Goal: Information Seeking & Learning: Learn about a topic

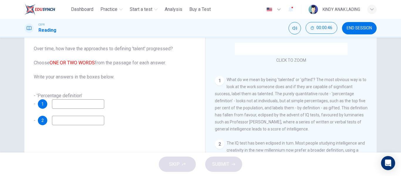
scroll to position [92, 0]
drag, startPoint x: 320, startPoint y: 108, endPoint x: 330, endPoint y: 108, distance: 9.4
click at [330, 108] on span "What do we mean by being 'talented' or 'gifted'? The most obvious way is to loo…" at bounding box center [291, 103] width 153 height 54
drag, startPoint x: 336, startPoint y: 108, endPoint x: 319, endPoint y: 107, distance: 16.8
click at [319, 107] on span "What do we mean by being 'talented' or 'gifted'? The most obvious way is to loo…" at bounding box center [291, 103] width 153 height 54
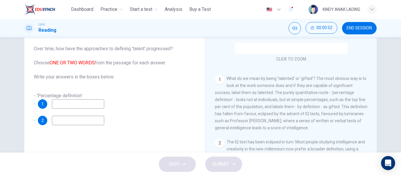
click at [81, 107] on input at bounding box center [78, 103] width 52 height 9
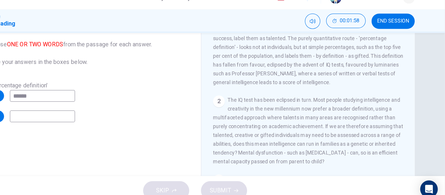
scroll to position [46, 0]
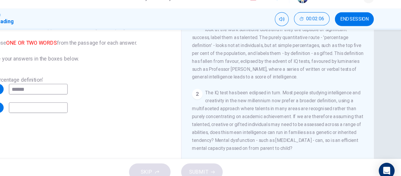
type input "******"
drag, startPoint x: 173, startPoint y: 129, endPoint x: 309, endPoint y: 133, distance: 136.0
click at [309, 133] on div "Questions 1 - 2 Over time, how have the approaches to defining 'talent' progres…" at bounding box center [200, 106] width 352 height 204
drag, startPoint x: 186, startPoint y: 106, endPoint x: 326, endPoint y: 131, distance: 142.5
click at [326, 131] on div "Questions 1 - 2 Over time, how have the approaches to defining 'talent' progres…" at bounding box center [200, 106] width 352 height 204
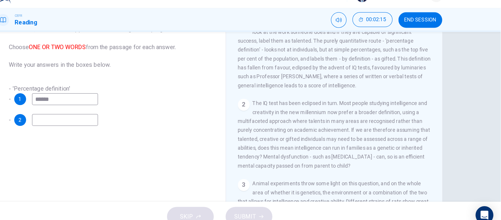
scroll to position [126, 0]
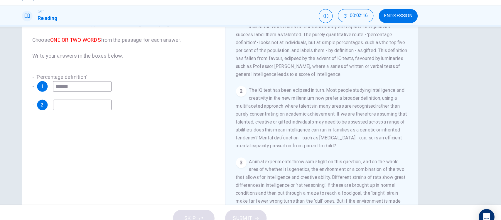
drag, startPoint x: 361, startPoint y: 11, endPoint x: 228, endPoint y: 135, distance: 182.2
click at [228, 135] on div "Questions 1 - 2 Over time, how have the approaches to defining 'talent' progres…" at bounding box center [164, 109] width 171 height 198
click at [120, 105] on input at bounding box center [128, 106] width 52 height 9
type input "********"
click at [272, 176] on button "SUBMIT" at bounding box center [273, 207] width 37 height 15
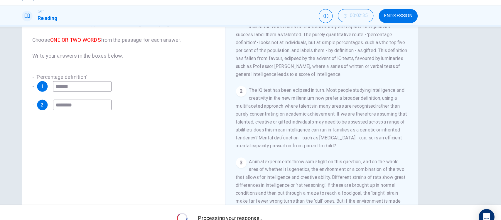
scroll to position [68, 0]
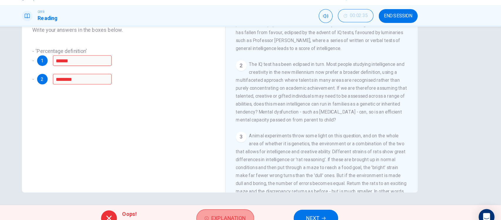
click at [256, 176] on span "Explanation" at bounding box center [258, 208] width 31 height 8
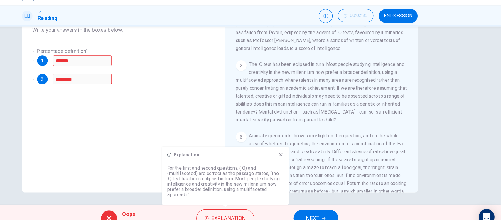
click at [304, 151] on icon at bounding box center [304, 151] width 3 height 3
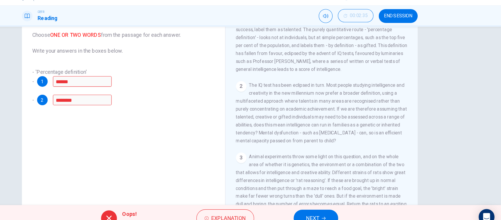
scroll to position [52, 0]
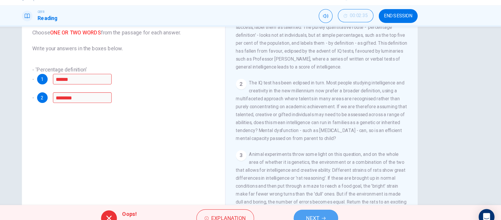
click at [343, 176] on button "NEXT" at bounding box center [337, 207] width 40 height 15
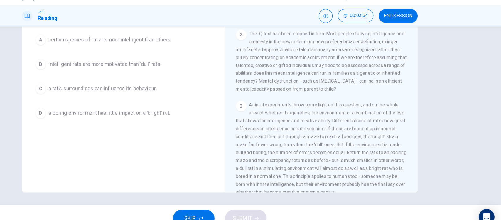
scroll to position [159, 0]
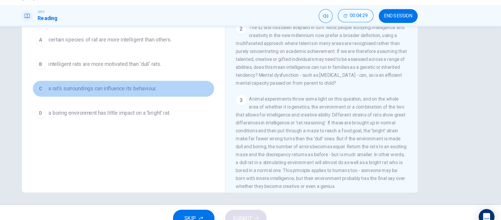
click at [132, 89] on button "C a rat's surroundings can influence its behaviour." at bounding box center [165, 92] width 162 height 15
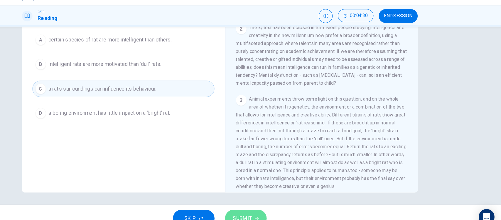
click at [274, 176] on span "SUBMIT" at bounding box center [270, 208] width 17 height 8
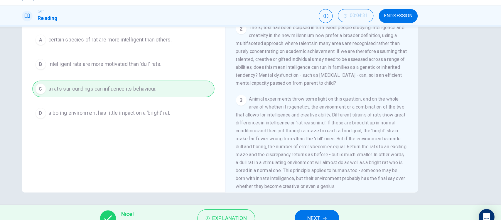
scroll to position [68, 0]
click at [336, 176] on span "NEXT" at bounding box center [334, 208] width 11 height 8
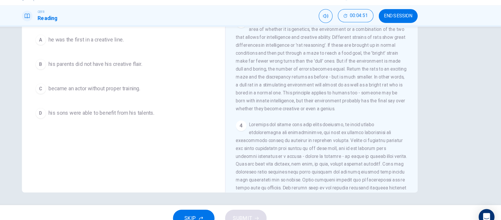
scroll to position [231, 0]
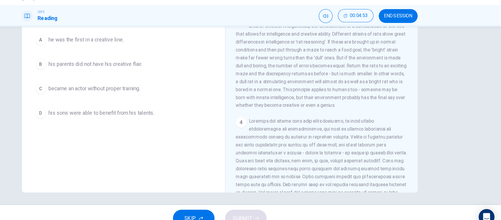
click at [401, 176] on div "CLICK TO ZOOM Click to Zoom 1 What do we mean by being 'talented' or 'gifted'? …" at bounding box center [345, 96] width 160 height 178
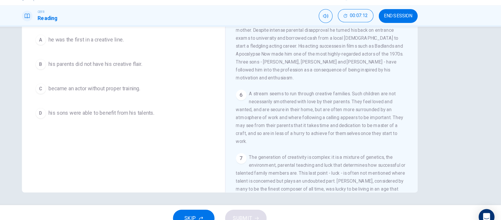
scroll to position [465, 0]
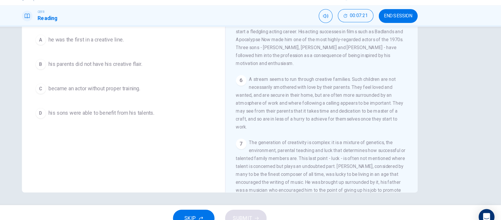
click at [157, 92] on span "became an actor without proper training." at bounding box center [139, 92] width 82 height 7
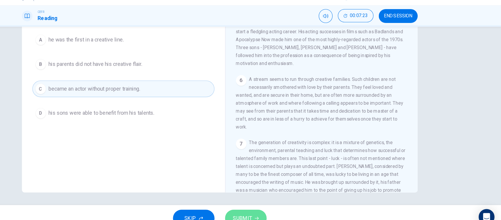
click at [273, 176] on button "SUBMIT" at bounding box center [273, 207] width 37 height 15
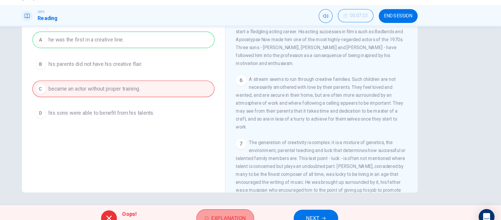
click at [262, 176] on span "Explanation" at bounding box center [258, 208] width 31 height 8
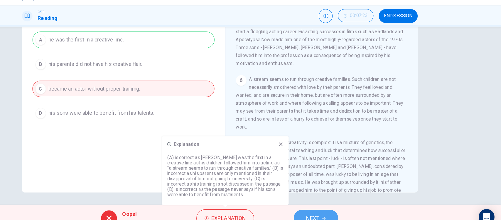
click at [335, 176] on span "NEXT" at bounding box center [333, 208] width 11 height 8
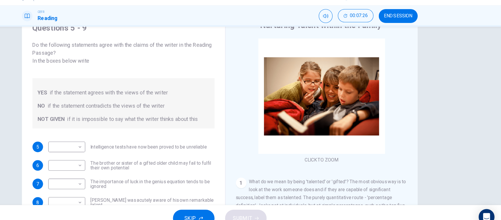
scroll to position [0, 0]
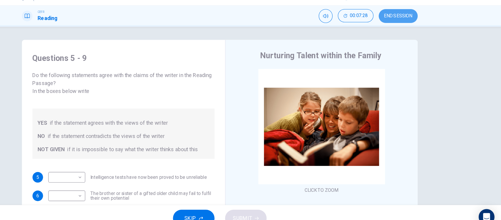
click at [401, 29] on span "END SESSION" at bounding box center [409, 28] width 25 height 5
